Goal: Browse casually: Explore the website without a specific task or goal

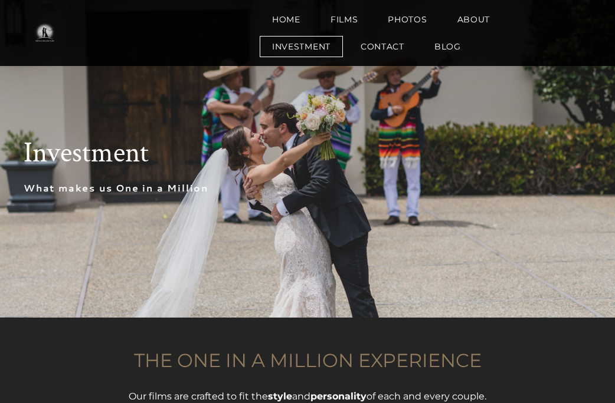
scroll to position [732, 0]
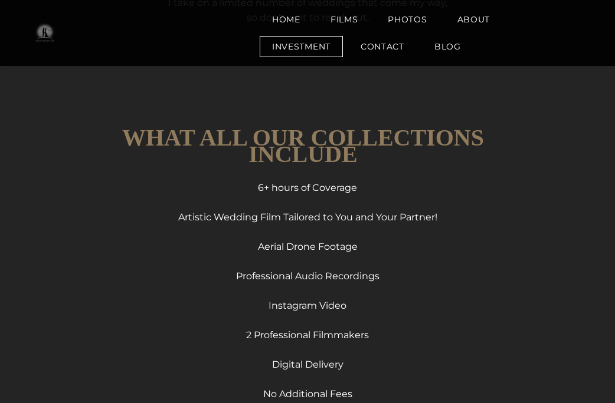
click at [45, 36] on img at bounding box center [45, 33] width 42 height 24
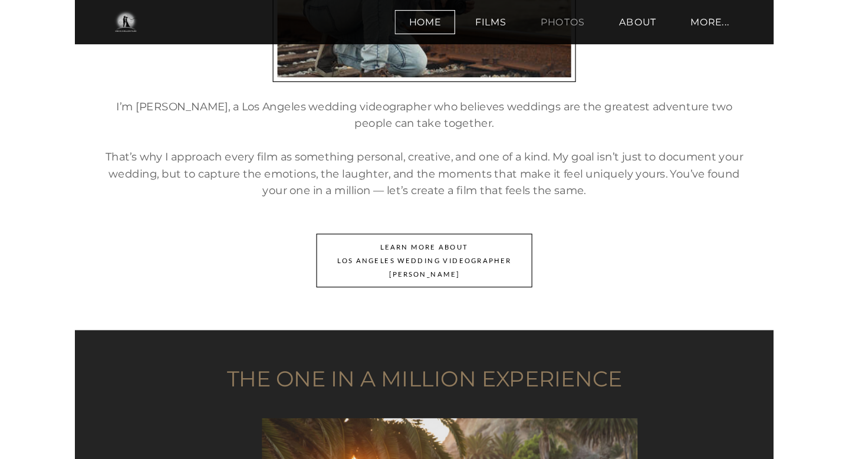
scroll to position [1662, 0]
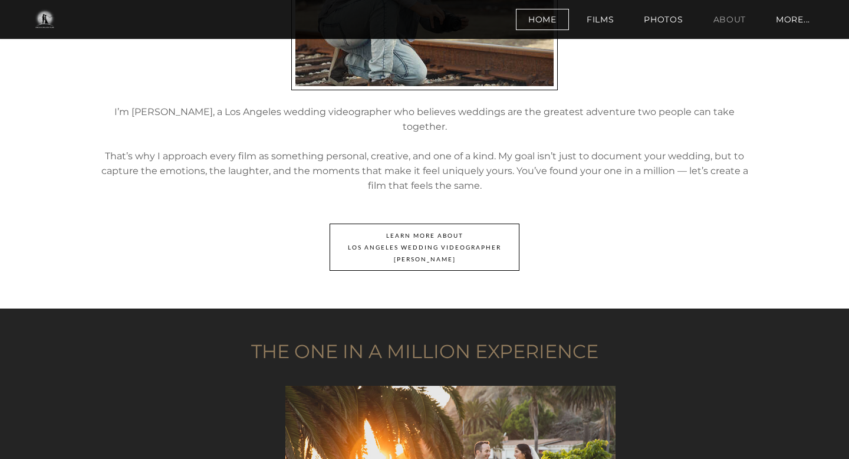
click at [614, 17] on link "About" at bounding box center [730, 19] width 58 height 21
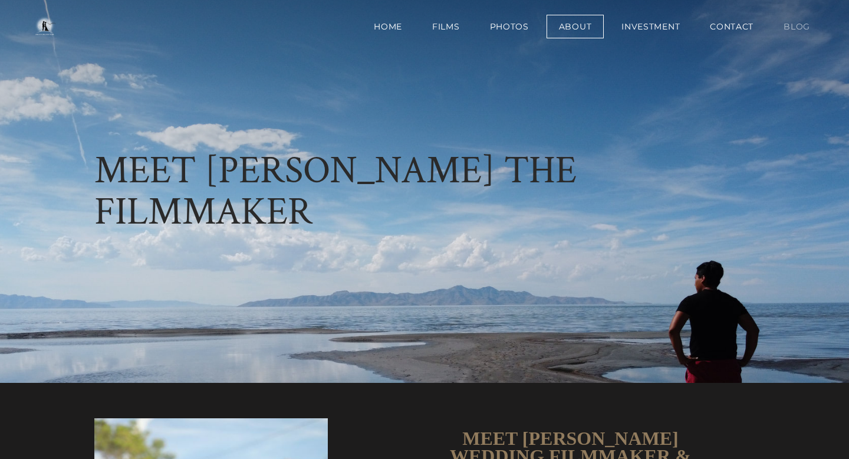
click at [793, 18] on link "BLOG" at bounding box center [797, 27] width 51 height 24
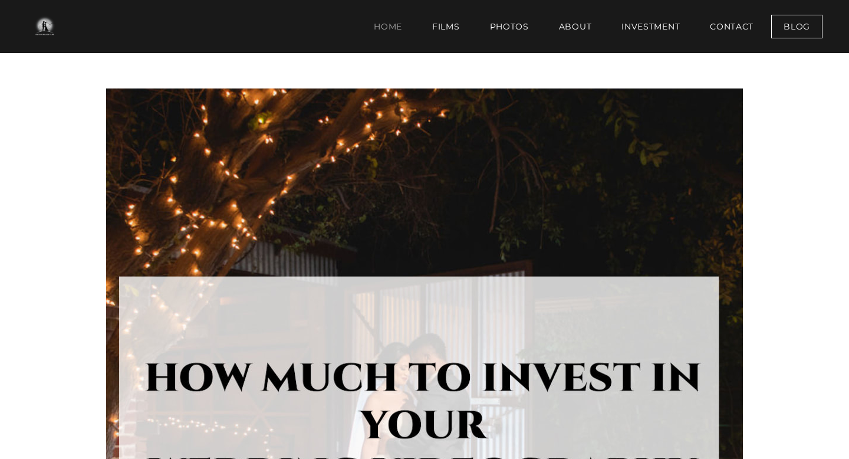
click at [396, 36] on link "Home" at bounding box center [388, 27] width 53 height 24
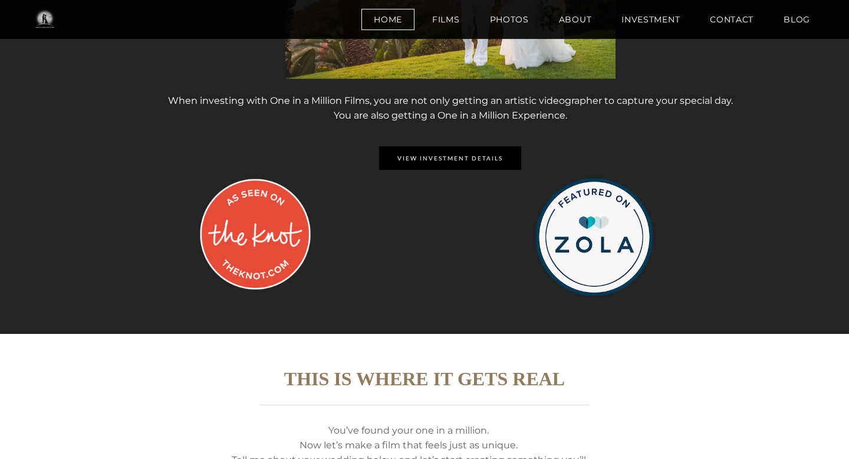
scroll to position [2262, 0]
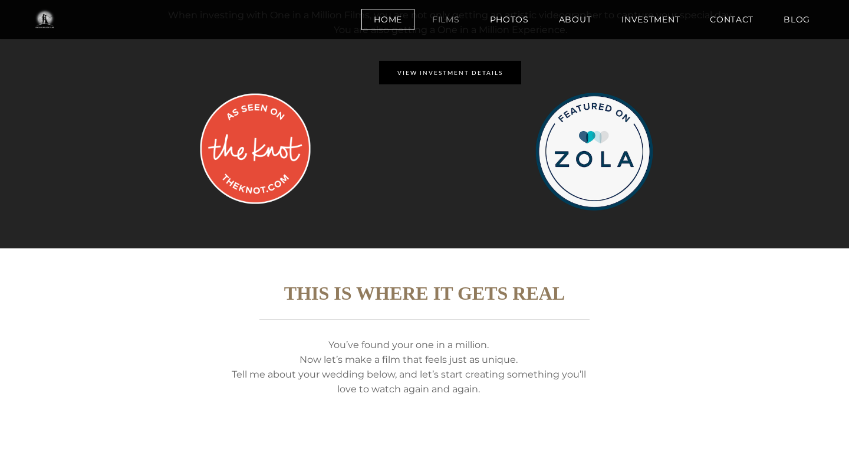
click at [451, 28] on link "Films" at bounding box center [446, 19] width 53 height 21
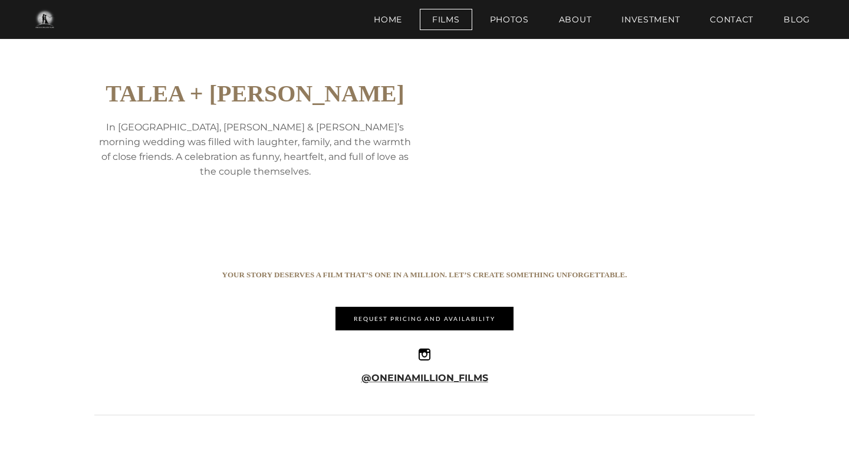
scroll to position [1653, 0]
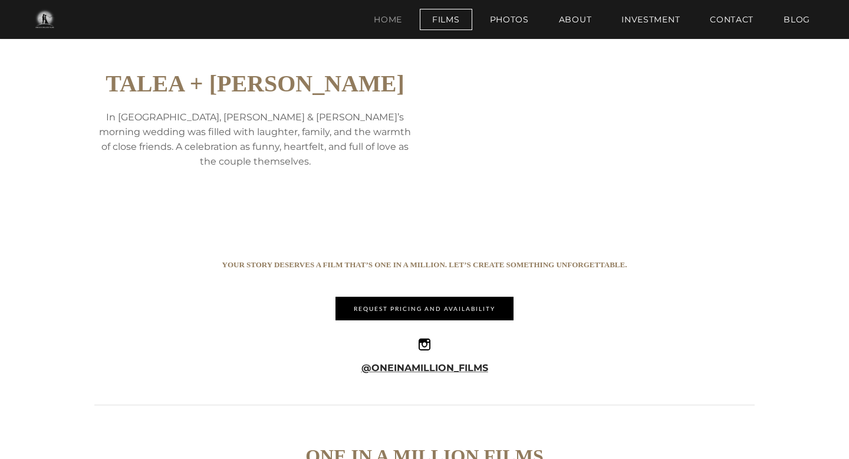
click at [387, 25] on link "Home" at bounding box center [388, 19] width 53 height 21
